Goal: Information Seeking & Learning: Learn about a topic

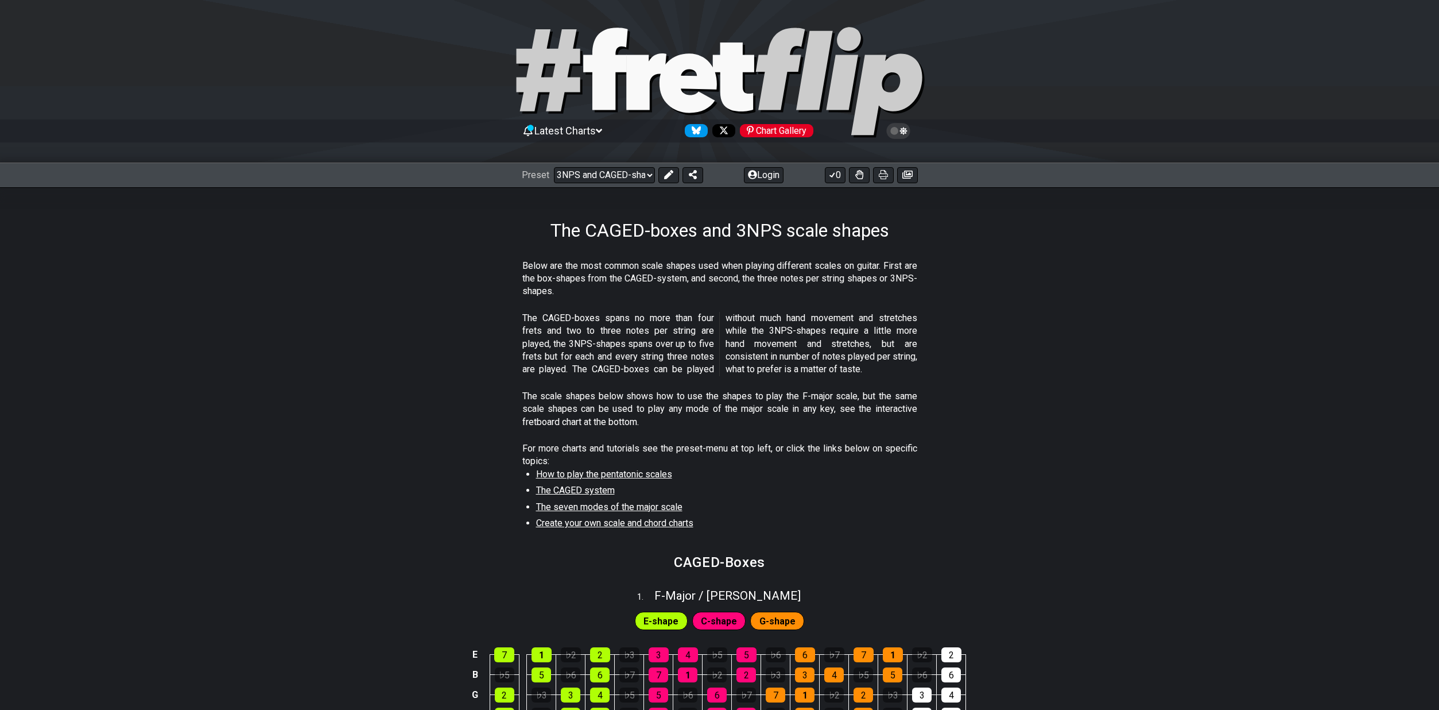
scroll to position [459, 0]
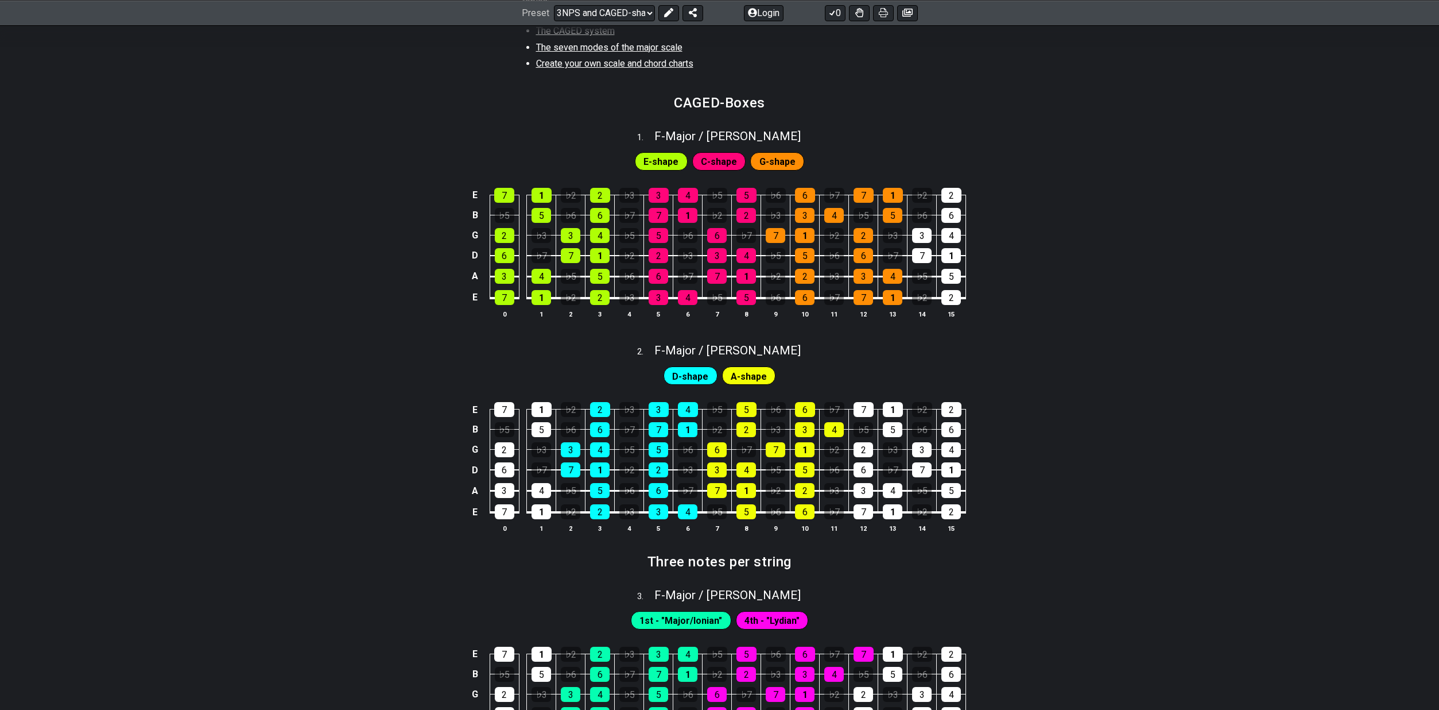
click at [650, 154] on span "E-shape" at bounding box center [661, 161] width 35 height 17
click at [742, 162] on div "C-shape" at bounding box center [719, 161] width 54 height 18
click at [719, 163] on span "C-shape" at bounding box center [719, 161] width 36 height 17
click at [761, 157] on span "G-shape" at bounding box center [777, 161] width 36 height 17
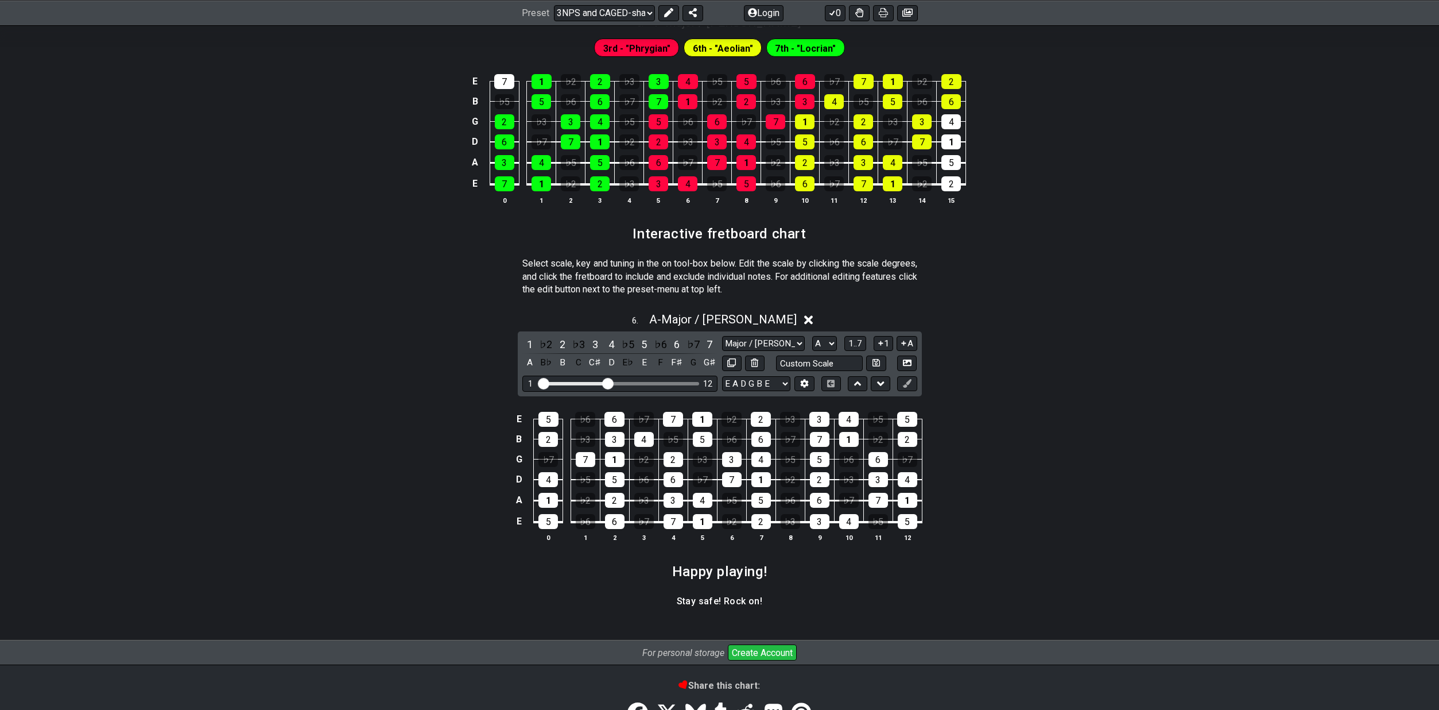
scroll to position [1435, 0]
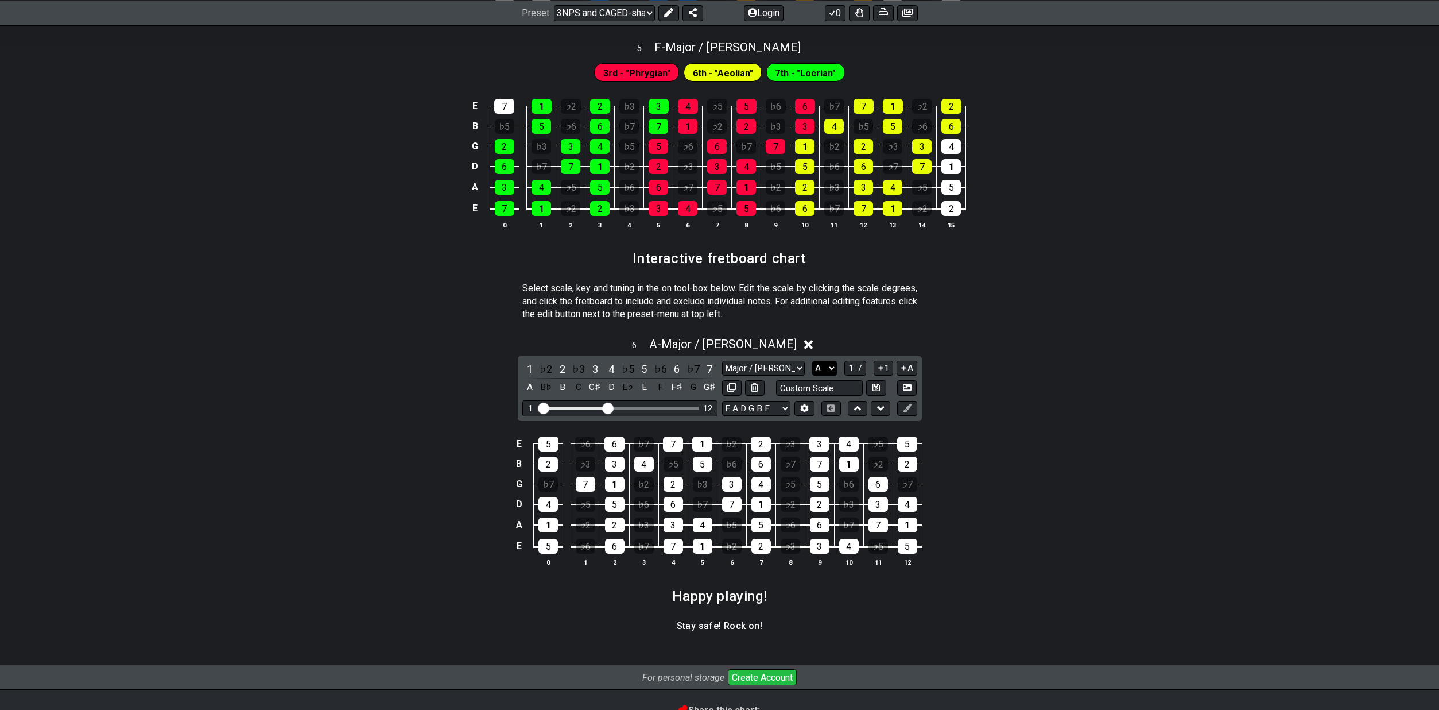
click at [821, 366] on select "A♭ A A♯ B♭ B C C♯ D♭ D D♯ E♭ E F F♯ G♭ G G♯" at bounding box center [824, 367] width 25 height 15
select select "D"
click at [812, 360] on select "A♭ A A♯ B♭ B C C♯ D♭ D D♯ E♭ E F F♯ G♭ G G♯" at bounding box center [824, 367] width 25 height 15
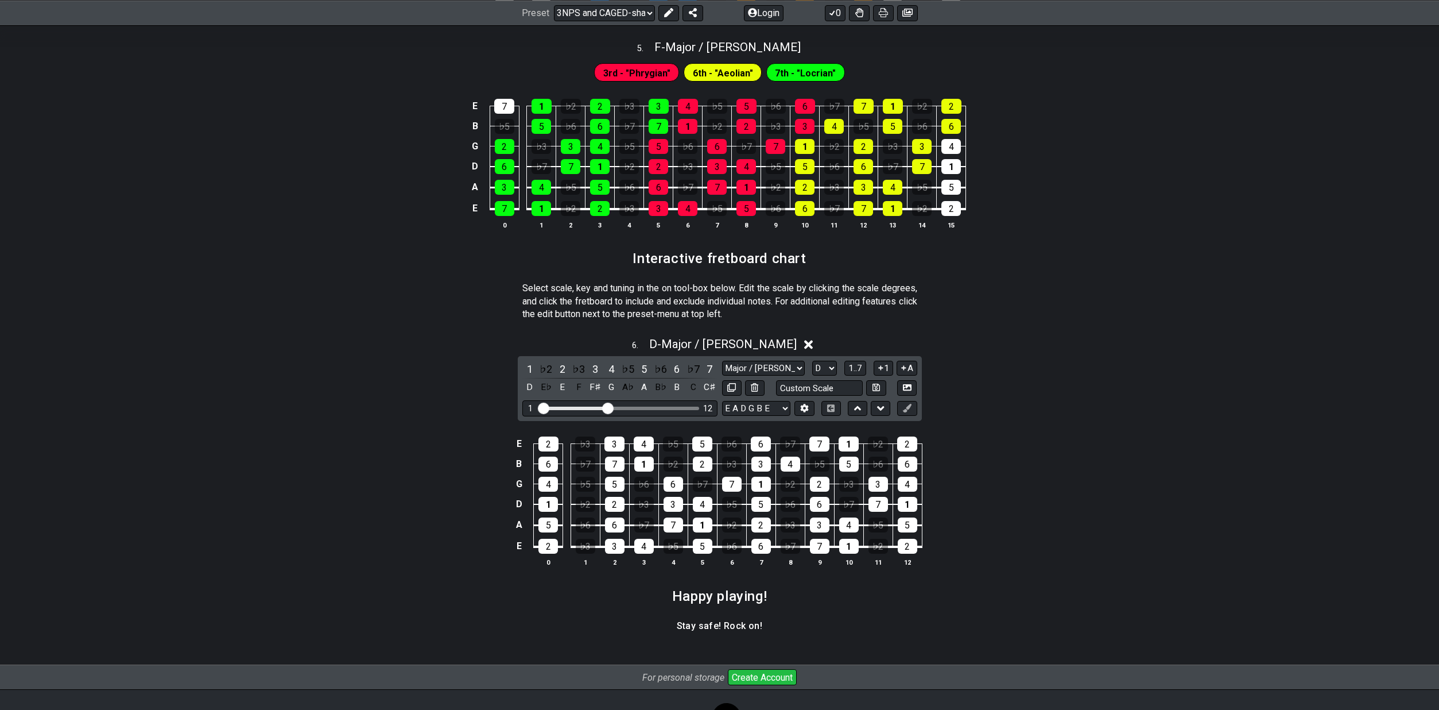
click at [961, 347] on div "6 . D - Major / Ionian" at bounding box center [719, 341] width 1439 height 22
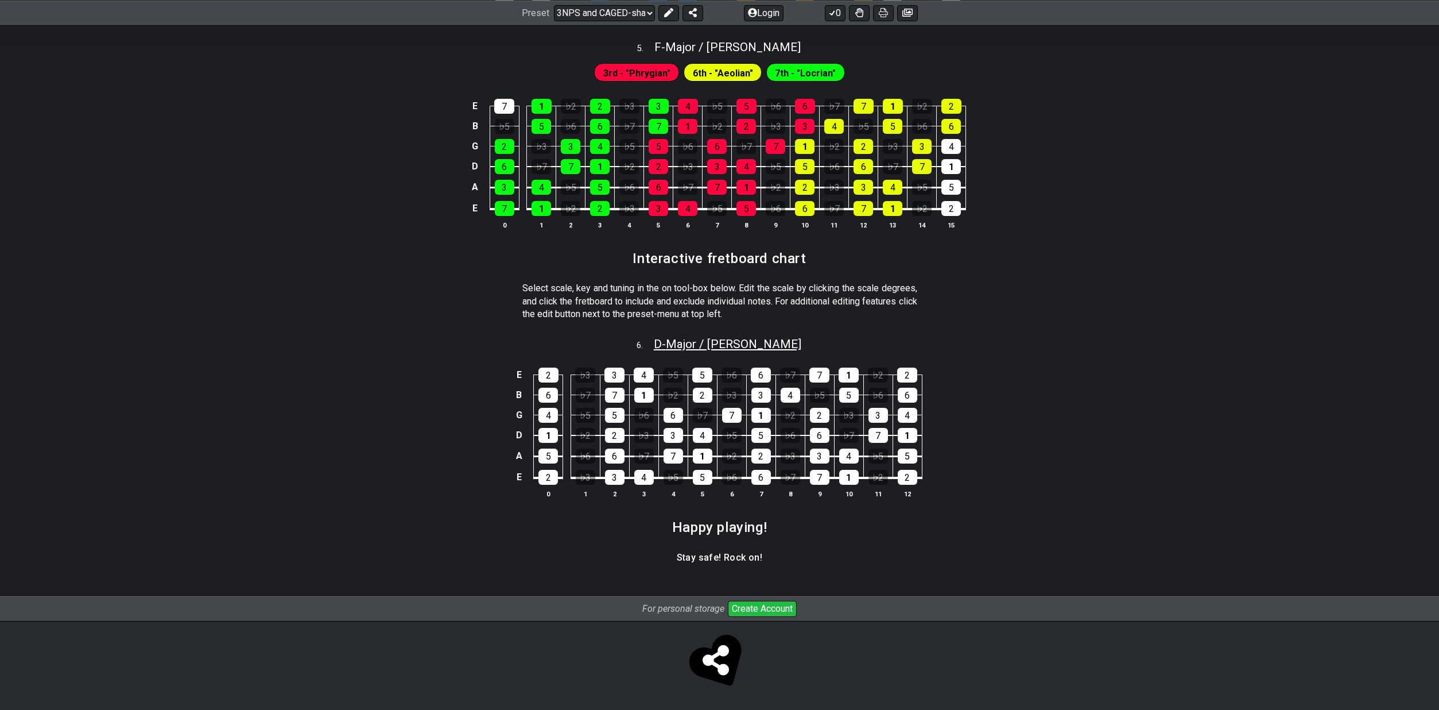
click at [743, 343] on span "D - Major / Ionian" at bounding box center [728, 344] width 148 height 14
select select "D"
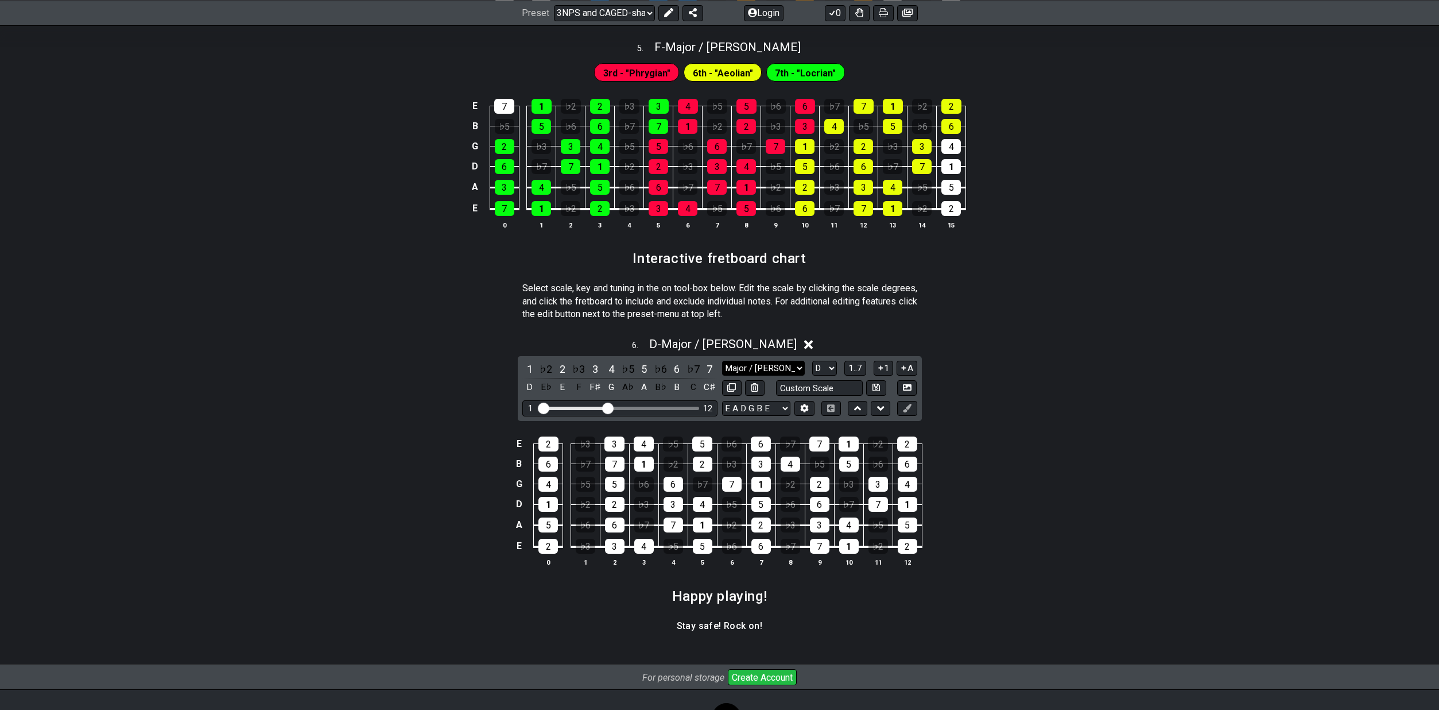
click at [777, 367] on select "Major / Ionian New Scale Minor Pentatonic Major Pentatonic Minor Blues Major Bl…" at bounding box center [763, 367] width 83 height 15
select select "Minor / Aeolian"
click at [722, 360] on select "Major / Ionian New Scale Minor Pentatonic Major Pentatonic Minor Blues Major Bl…" at bounding box center [763, 367] width 83 height 15
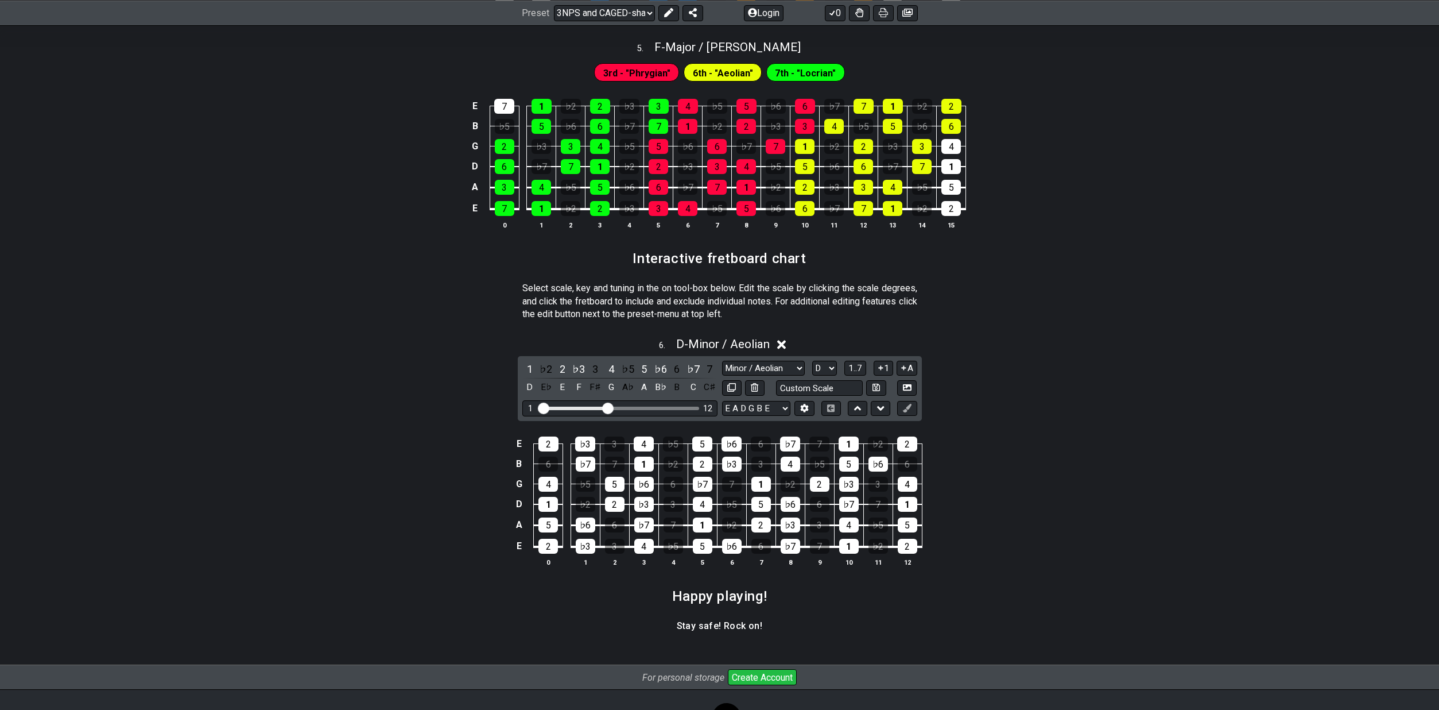
click at [1067, 330] on div "6 . D - Minor / Aeolian" at bounding box center [719, 341] width 1439 height 22
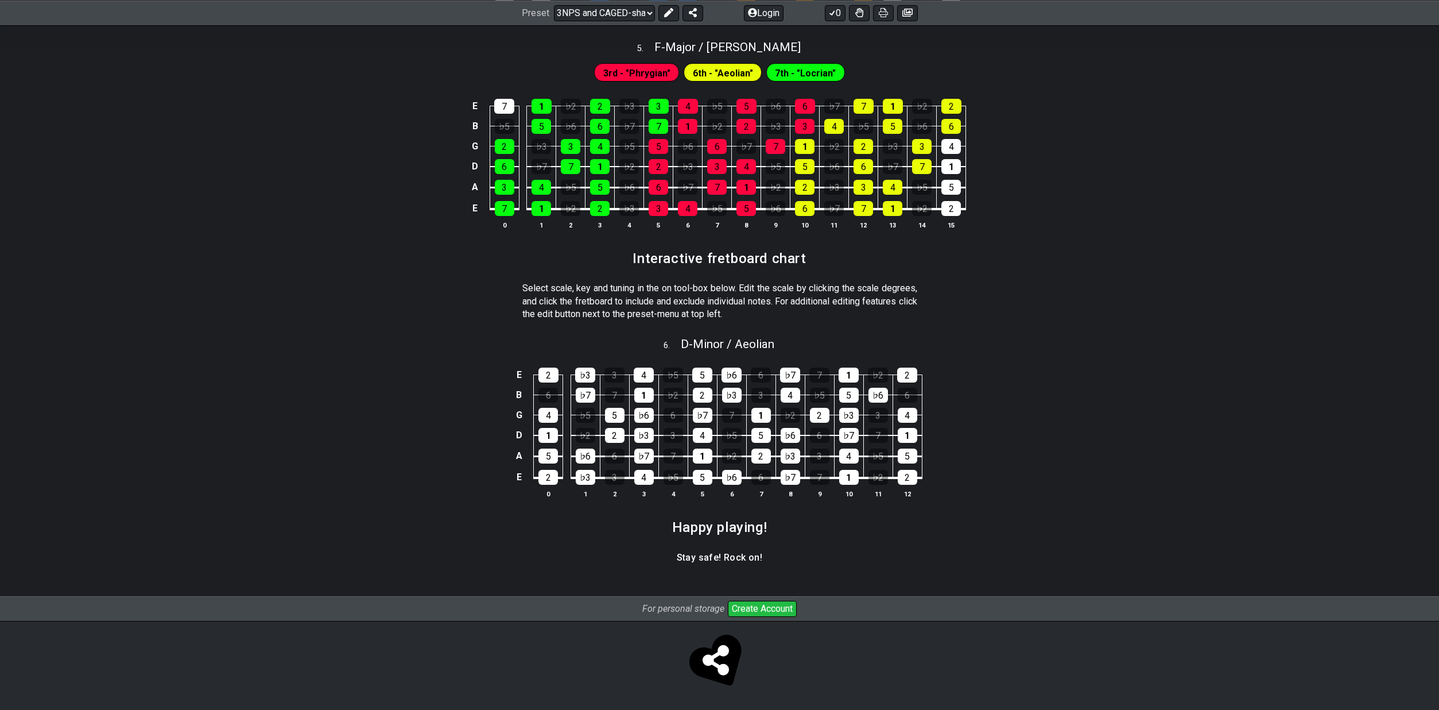
click at [790, 342] on div "6 . D - Minor / Aeolian" at bounding box center [719, 341] width 1439 height 22
select select "Minor / Aeolian"
select select "D"
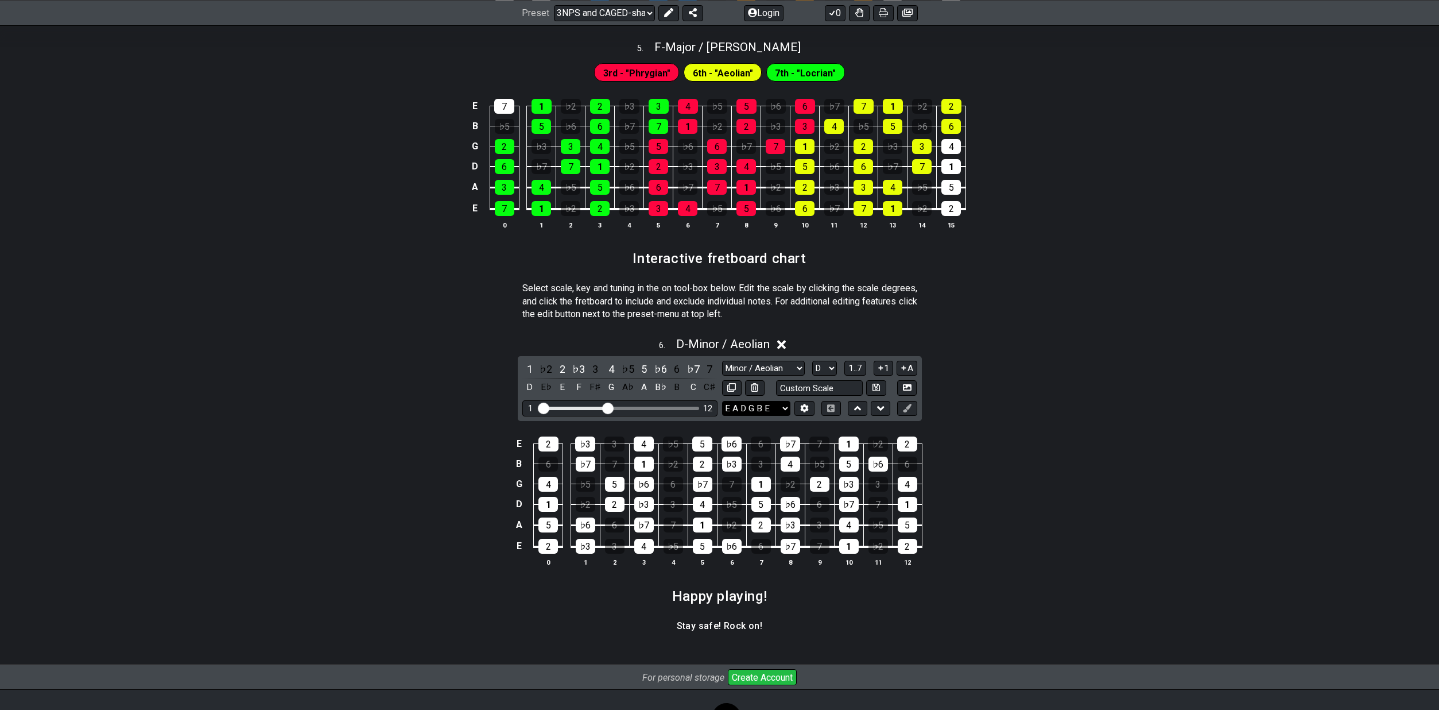
click at [774, 408] on select "E A D G B E E A D G B E E A D G B E B E A D F♯ B A D G C E A D A D G B E E♭ A♭ …" at bounding box center [756, 408] width 68 height 15
select select "D A D G B E"
click at [722, 401] on select "E A D G B E E A D G B E E A D G B E B E A D F♯ B A D G C E A D A D G B E E♭ A♭ …" at bounding box center [756, 408] width 68 height 15
click at [1081, 431] on div "E 2 ♭3 3 4 ♭5 5 ♭6 6 ♭7 7 1 ♭2 2 B 6 ♭7 7 1 ♭2 2 ♭3 3 4 ♭5 5 ♭6 6 G 4 ♭5 5 ♭6 6…" at bounding box center [719, 501] width 1439 height 161
click at [1173, 375] on div "6 . D - Minor / Aeolian 1 ♭2 2 ♭3 3 4 ♭5 5 ♭6 6 ♭7 7 D E♭ E F F♯ G A♭ A B♭ B C …" at bounding box center [719, 456] width 1439 height 253
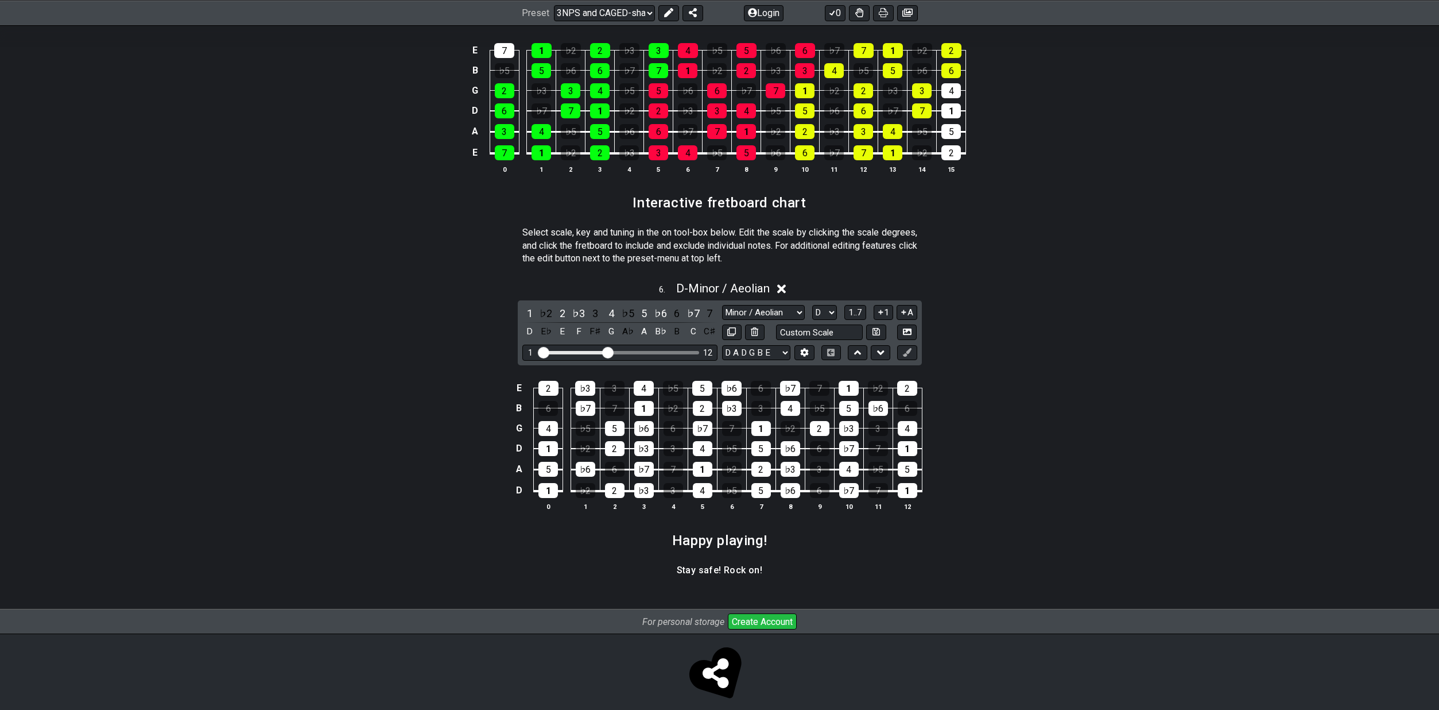
scroll to position [1493, 0]
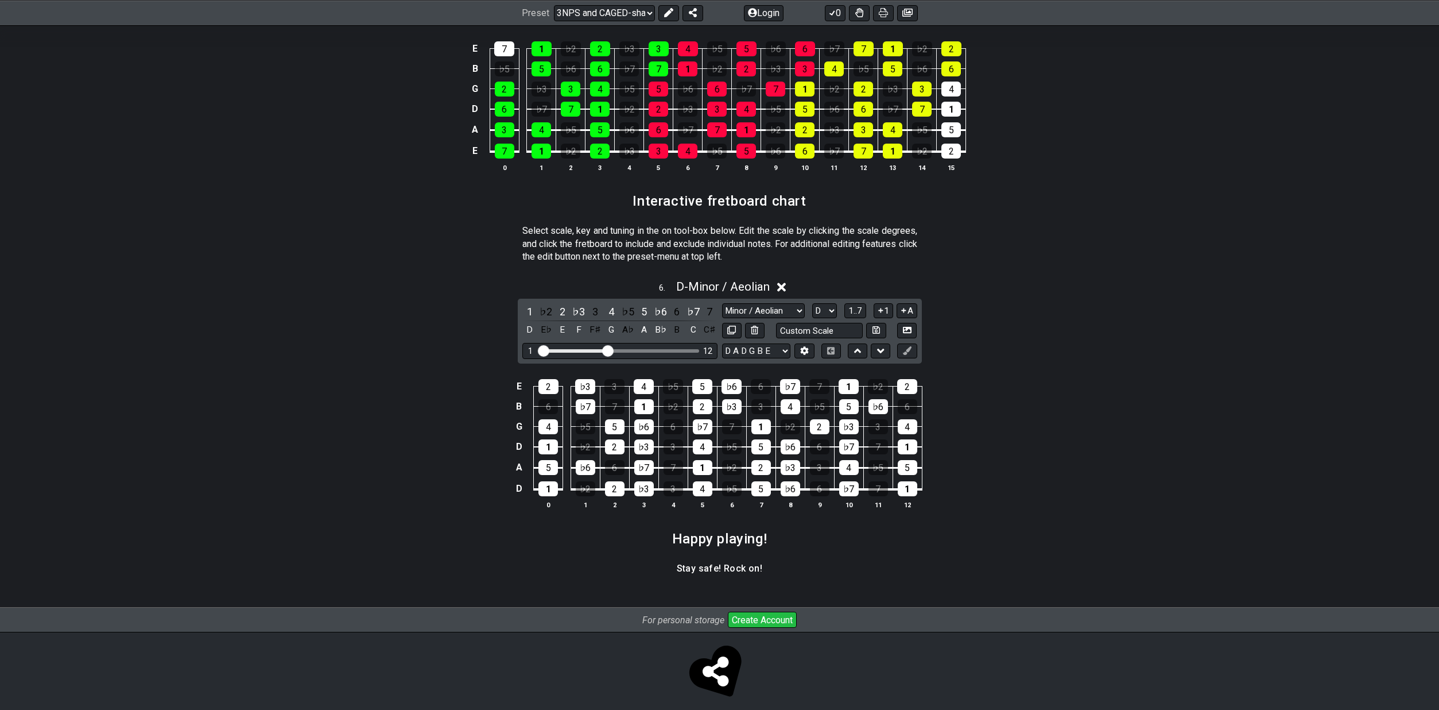
click at [1166, 374] on div "E 2 ♭3 3 4 ♭5 5 ♭6 6 ♭7 7 1 ♭2 2 B 6 ♭7 7 1 ♭2 2 ♭3 3 4 ♭5 5 ♭6 6 G 4 ♭5 5 ♭6 6…" at bounding box center [719, 444] width 1439 height 161
click at [556, 489] on div "1" at bounding box center [548, 488] width 20 height 15
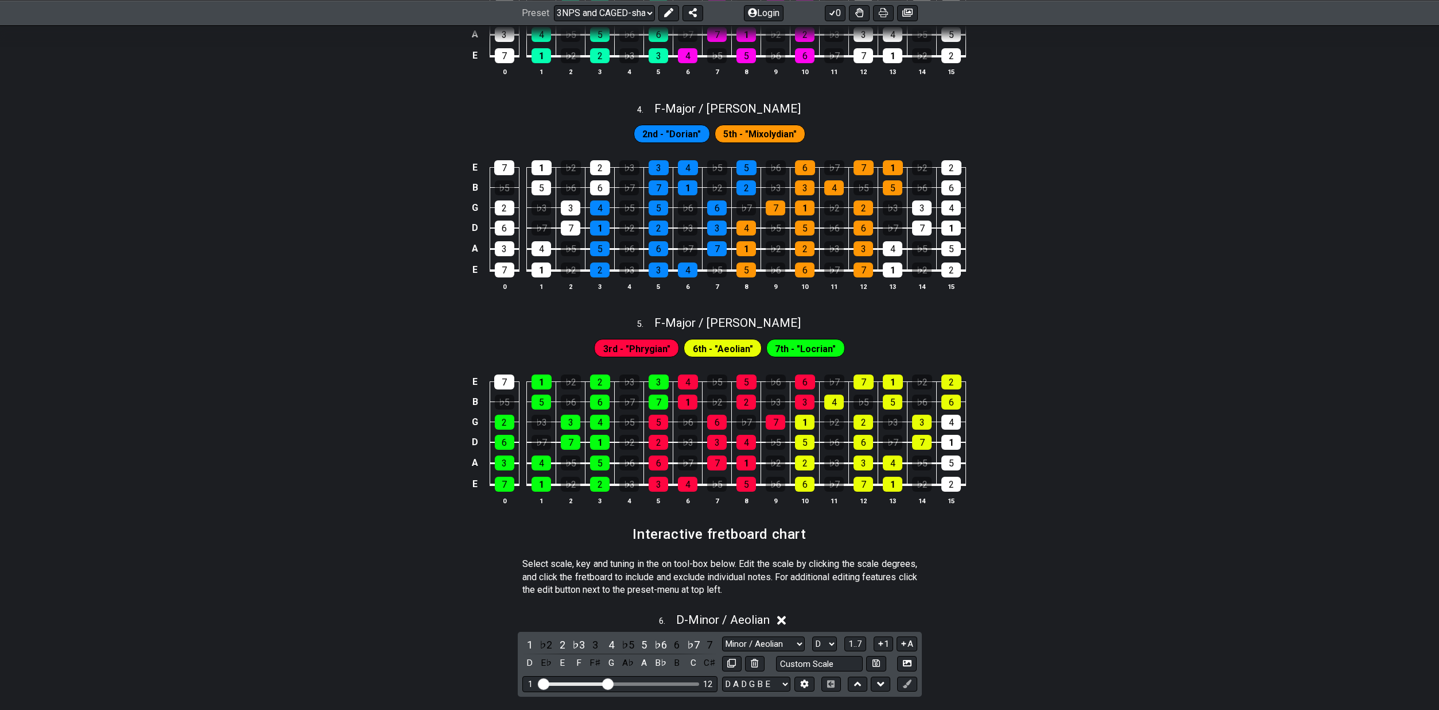
scroll to position [1159, 0]
